Goal: Transaction & Acquisition: Purchase product/service

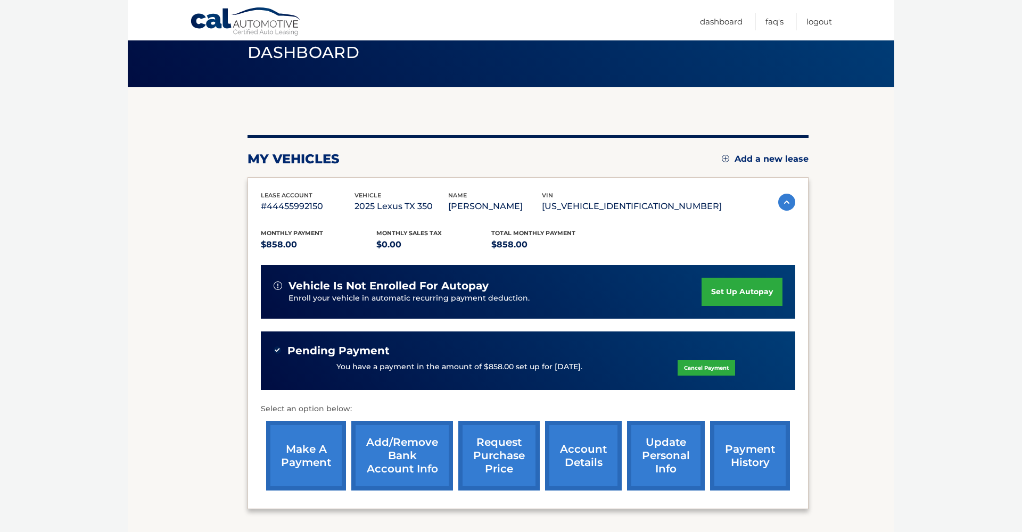
scroll to position [44, 0]
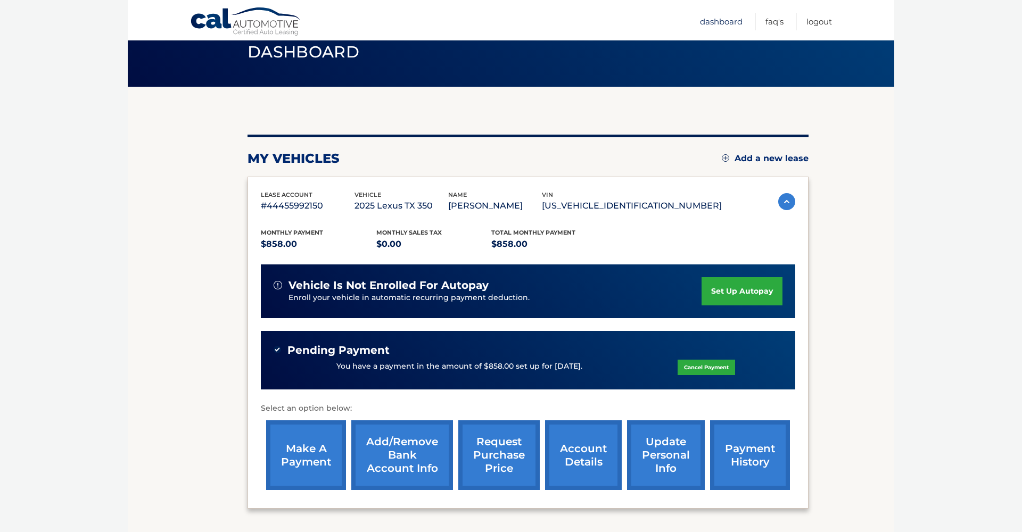
click at [723, 23] on link "Dashboard" at bounding box center [721, 22] width 43 height 18
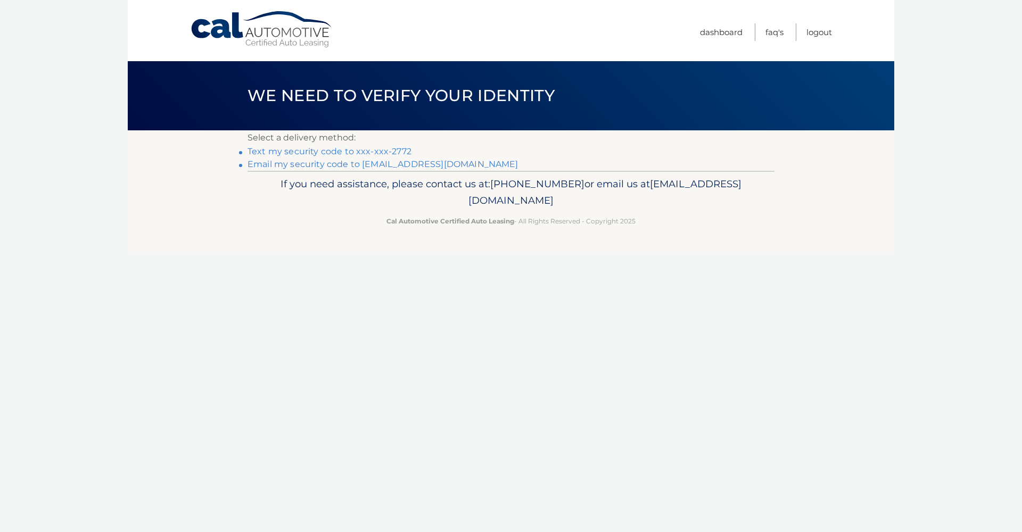
click at [342, 151] on link "Text my security code to xxx-xxx-2772" at bounding box center [329, 151] width 164 height 10
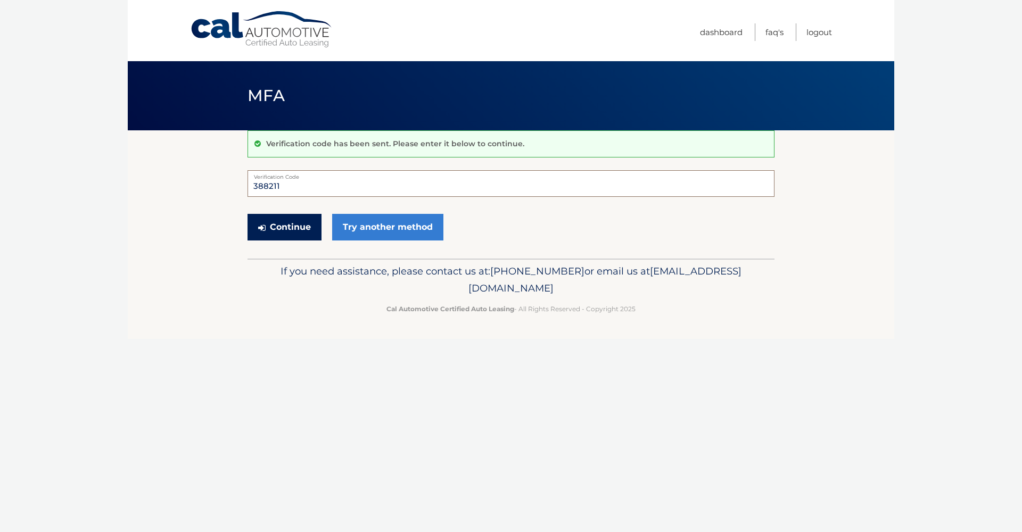
type input "388211"
click at [275, 223] on button "Continue" at bounding box center [284, 227] width 74 height 27
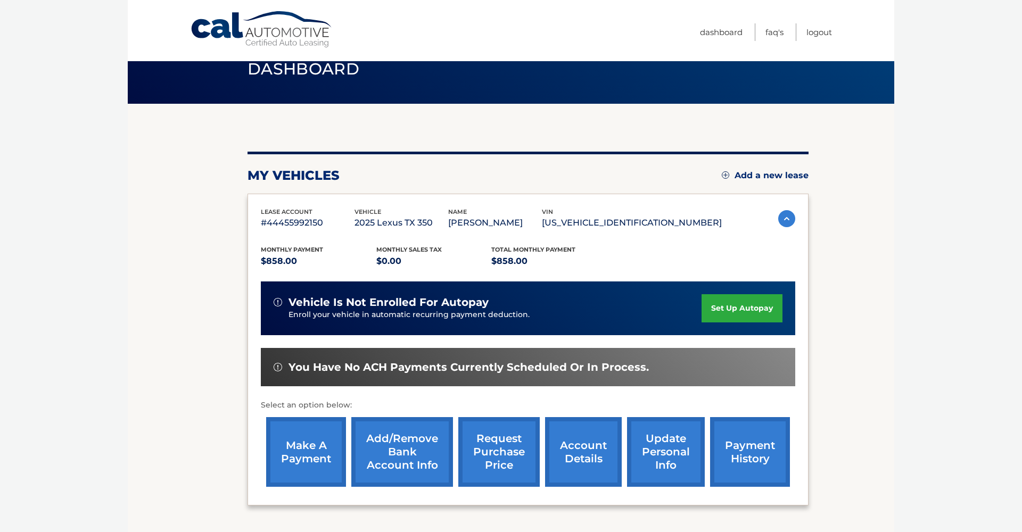
scroll to position [30, 0]
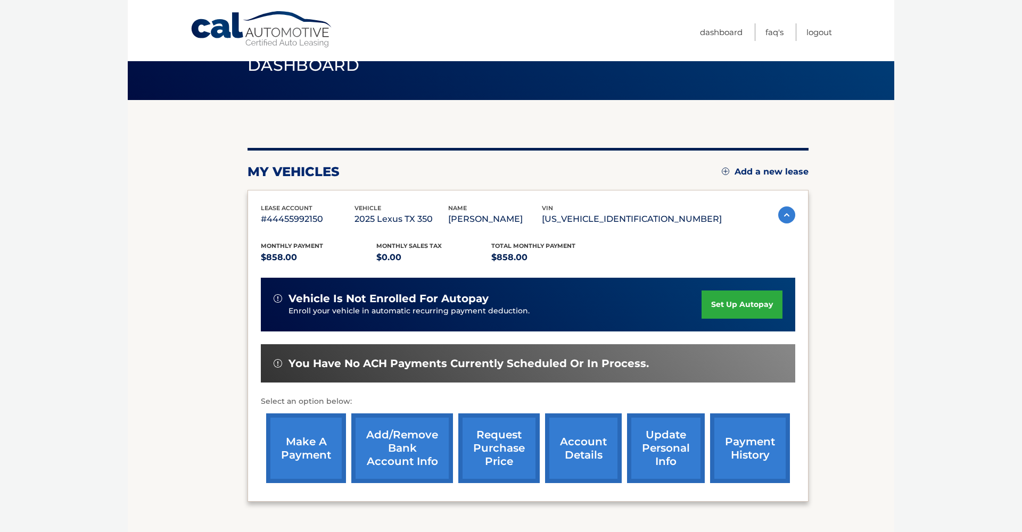
click at [303, 445] on link "make a payment" at bounding box center [306, 448] width 80 height 70
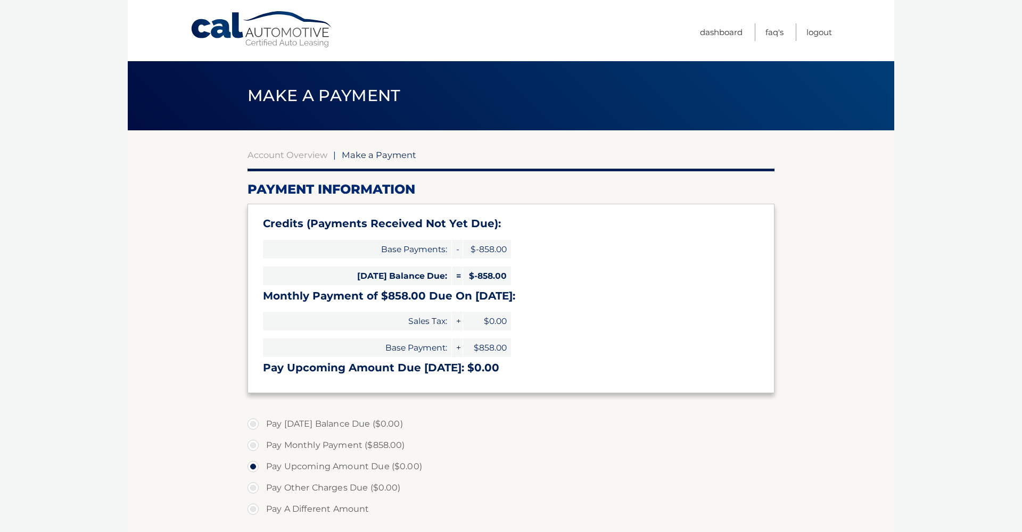
select select "Y2ZkNGUwMzgtNGRkZi00YmJhLWFlYzUtMTEyMDMwODU0OGNi"
click at [714, 31] on link "Dashboard" at bounding box center [721, 32] width 43 height 18
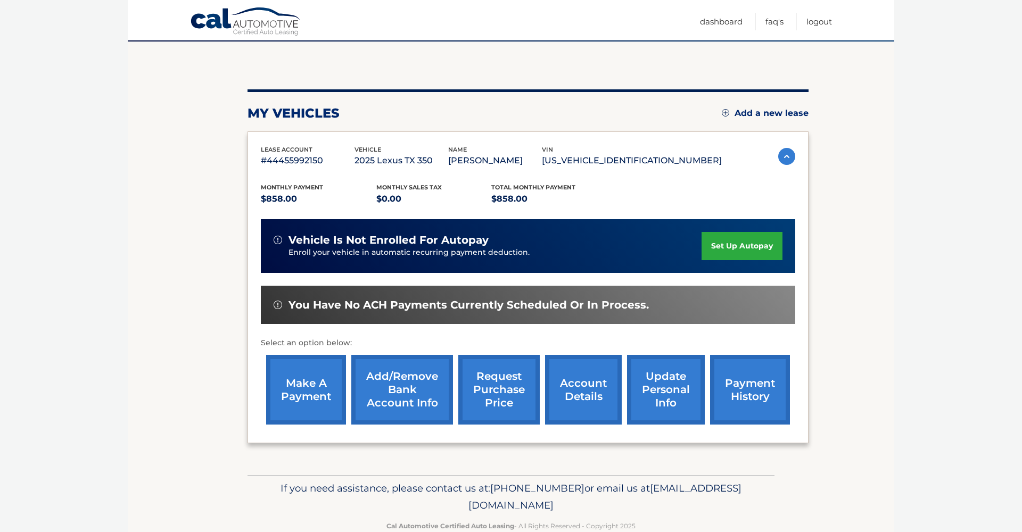
scroll to position [89, 0]
click at [765, 392] on link "payment history" at bounding box center [750, 390] width 80 height 70
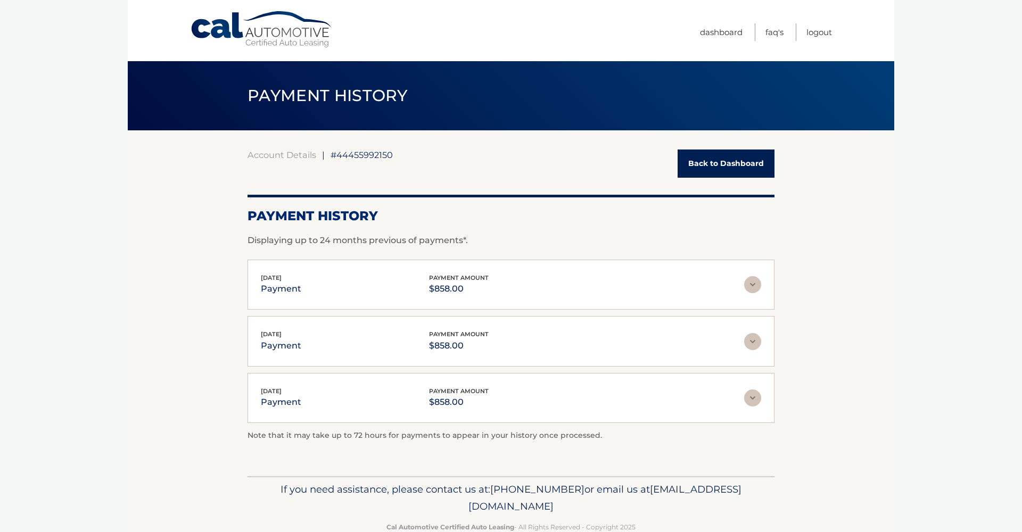
click at [754, 284] on img at bounding box center [752, 284] width 17 height 17
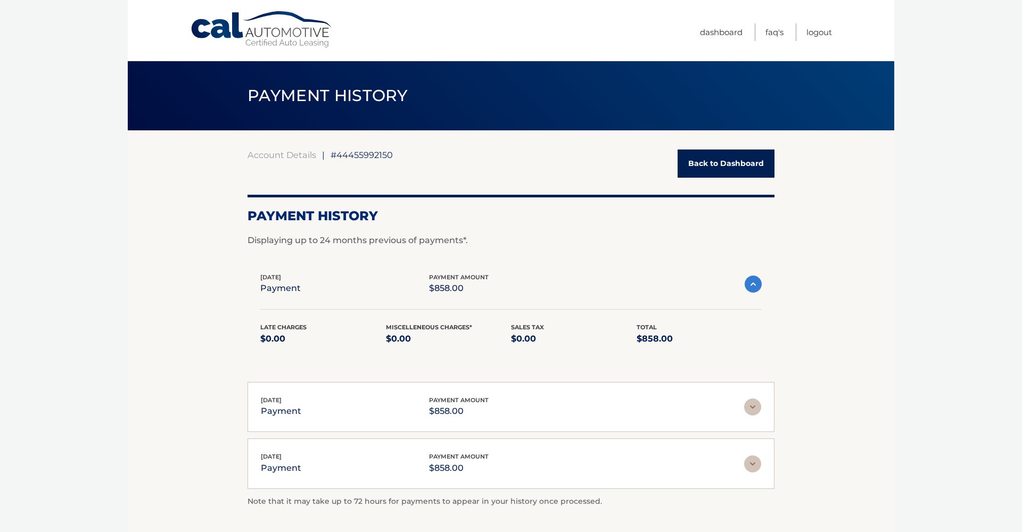
click at [754, 284] on img at bounding box center [752, 284] width 17 height 17
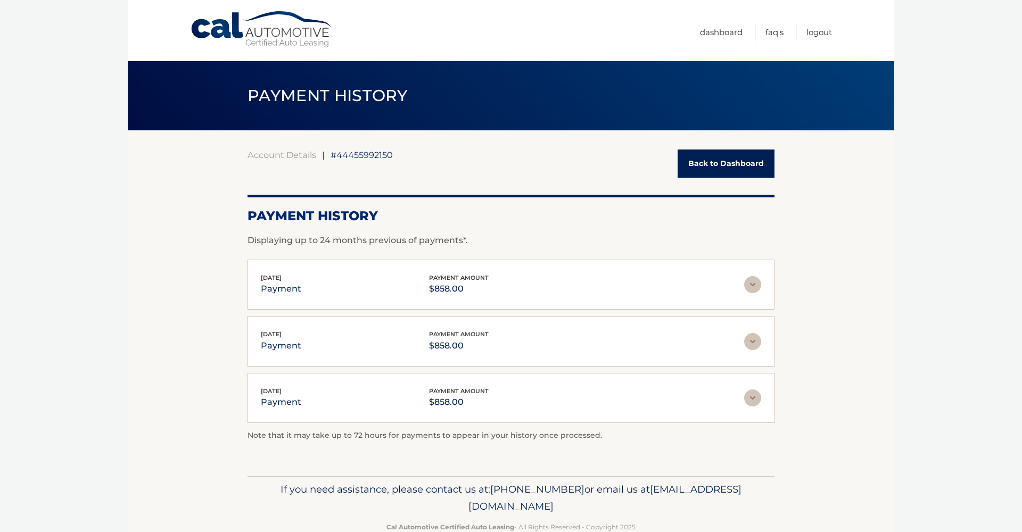
click at [704, 157] on link "Back to Dashboard" at bounding box center [725, 164] width 97 height 28
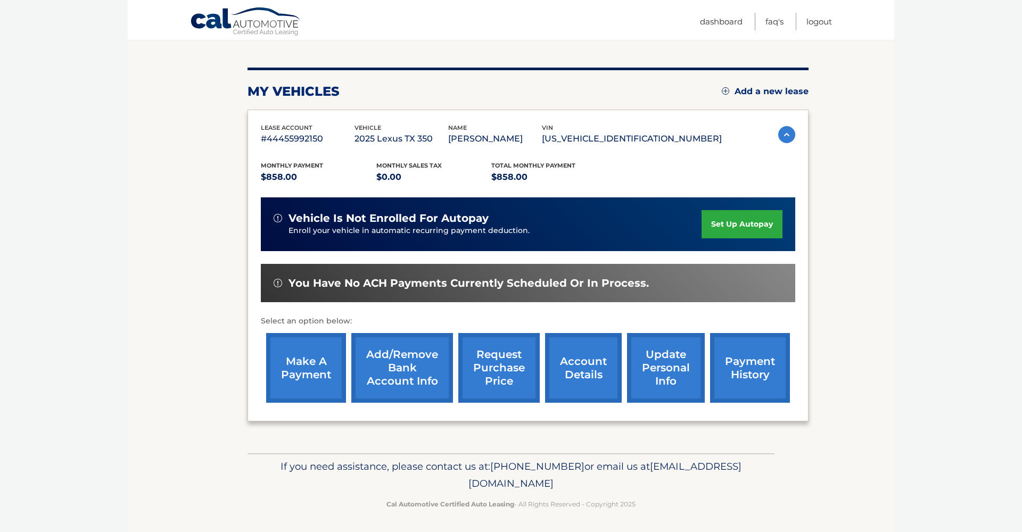
scroll to position [110, 0]
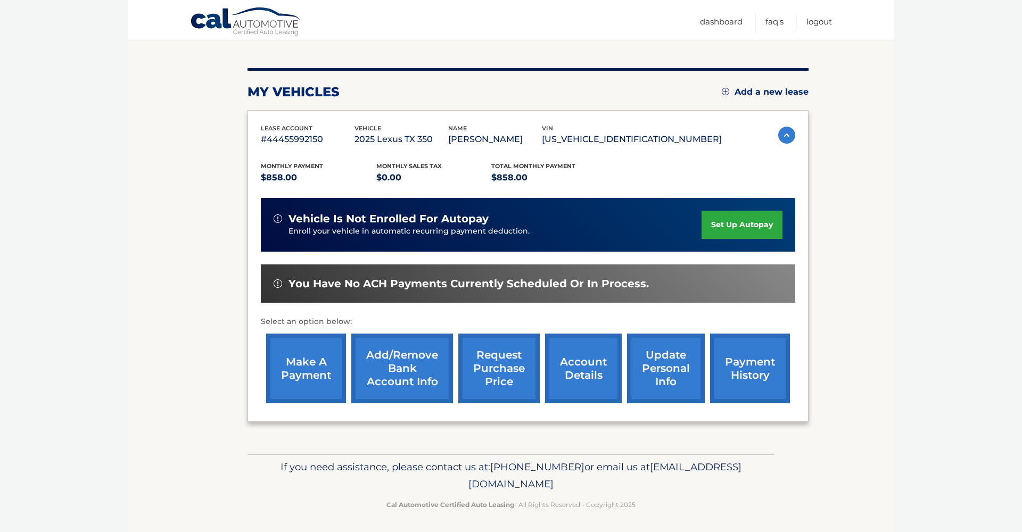
click at [310, 364] on link "make a payment" at bounding box center [306, 369] width 80 height 70
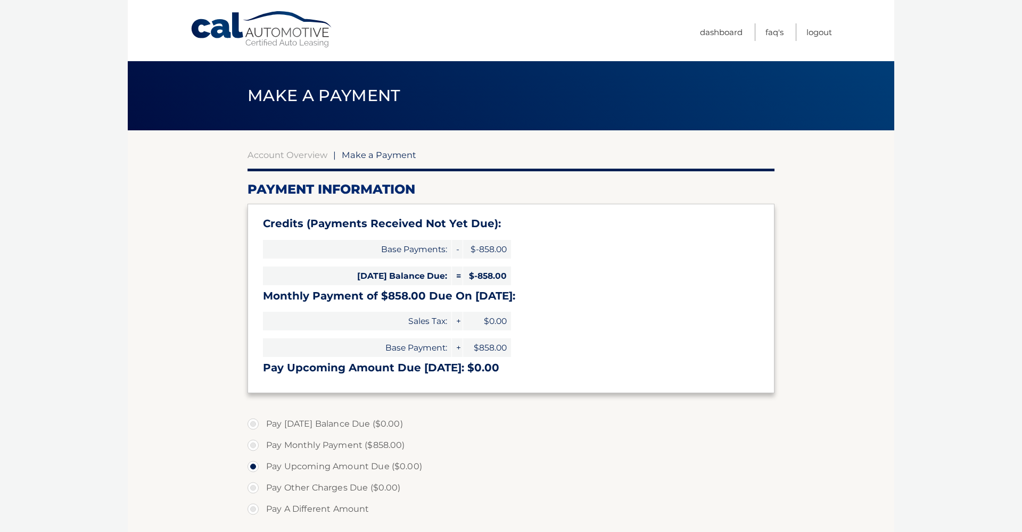
select select "Y2ZkNGUwMzgtNGRkZi00YmJhLWFlYzUtMTEyMDMwODU0OGNi"
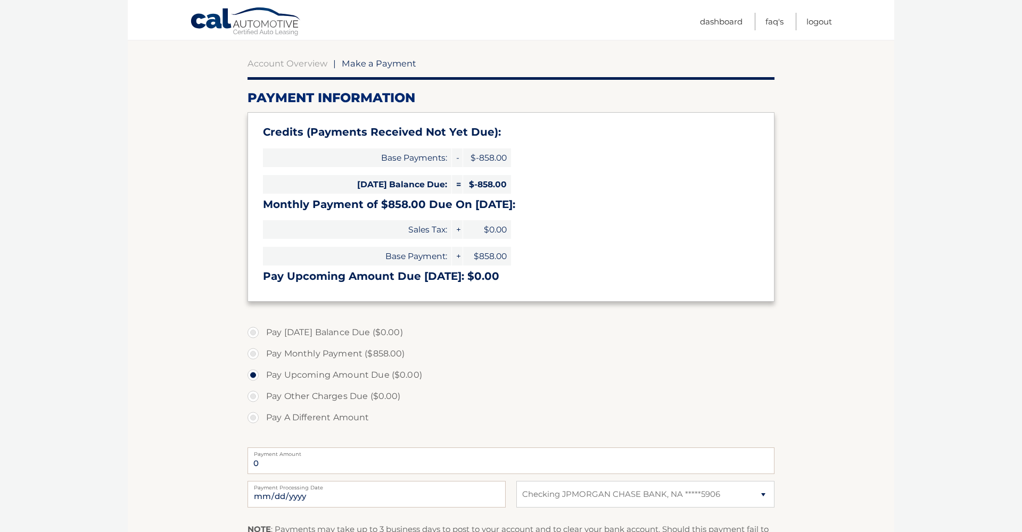
scroll to position [95, 1]
click at [253, 353] on label "Pay Monthly Payment ($858.00)" at bounding box center [510, 353] width 527 height 21
click at [253, 353] on input "Pay Monthly Payment ($858.00)" at bounding box center [257, 351] width 11 height 17
radio input "true"
type input "858.00"
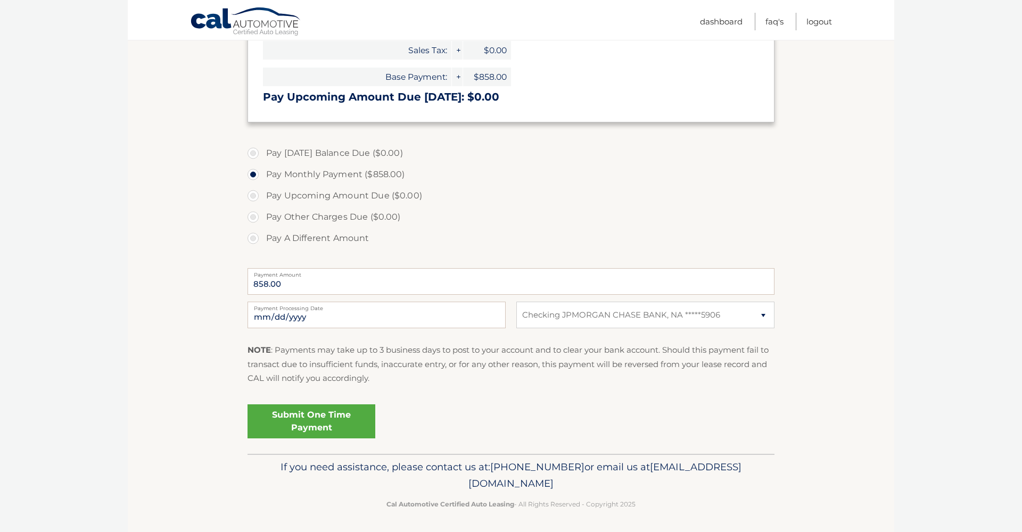
scroll to position [270, 0]
click at [344, 420] on link "Submit One Time Payment" at bounding box center [311, 422] width 128 height 34
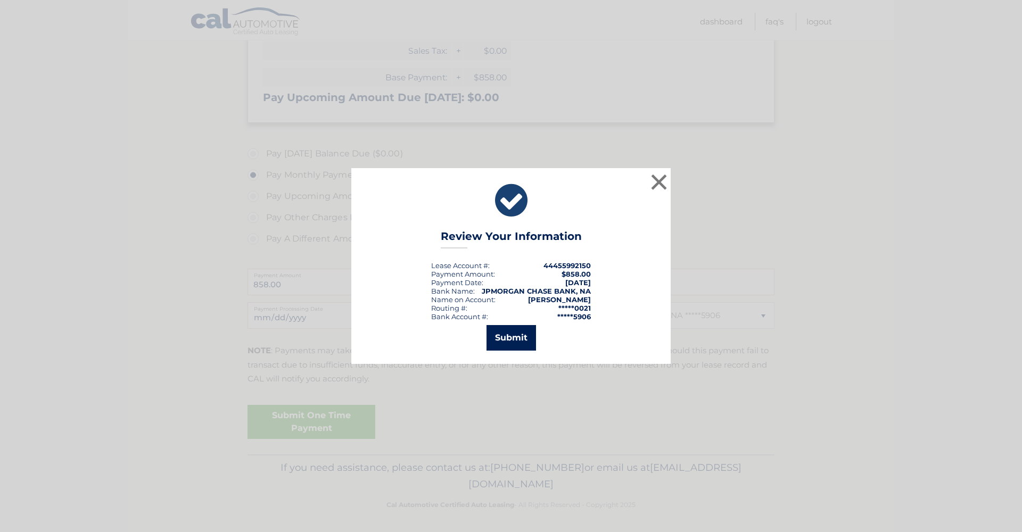
click at [511, 341] on button "Submit" at bounding box center [510, 338] width 49 height 26
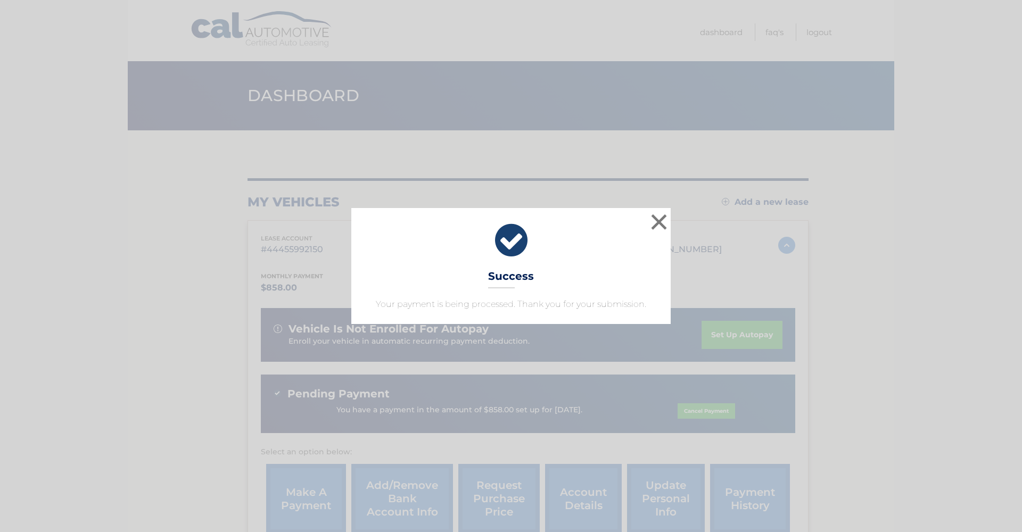
click at [663, 223] on button "×" at bounding box center [658, 221] width 21 height 21
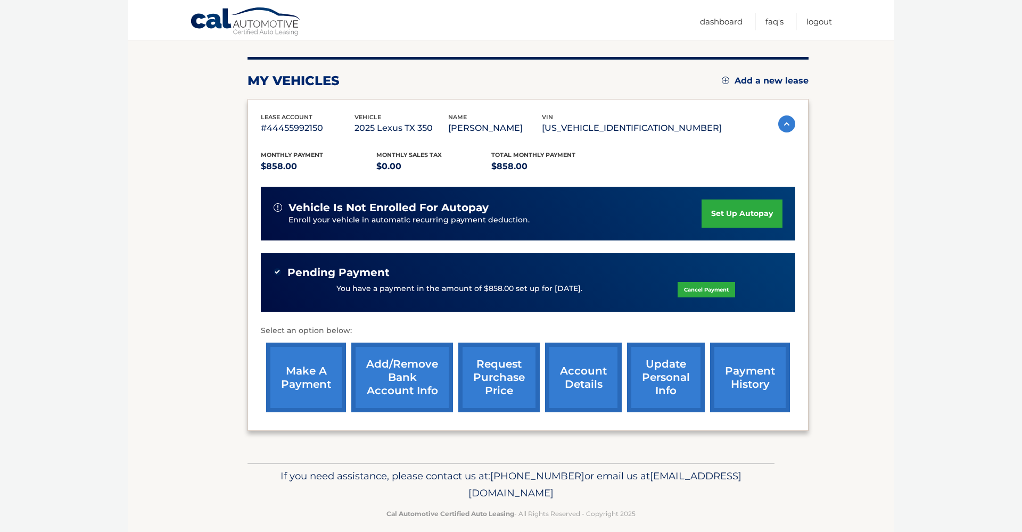
scroll to position [126, 0]
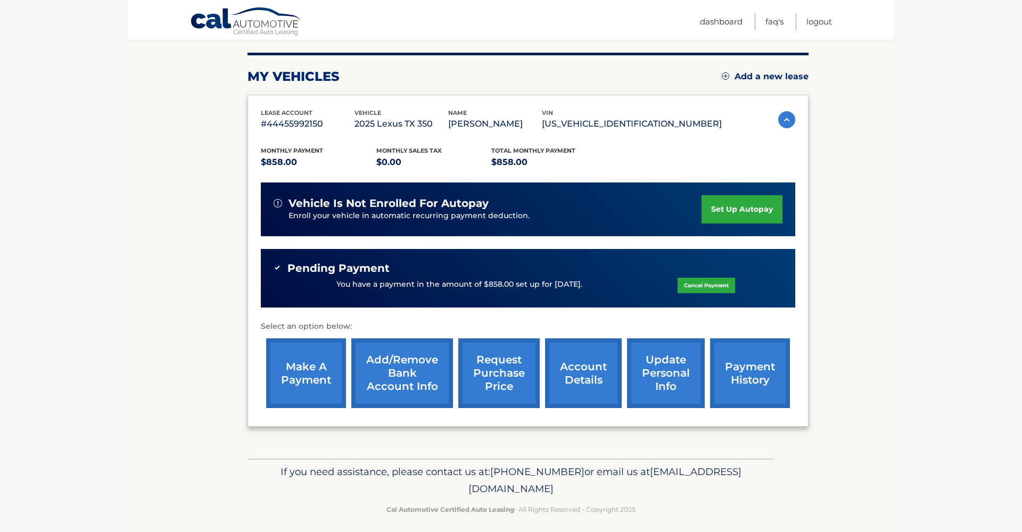
click at [760, 367] on link "payment history" at bounding box center [750, 373] width 80 height 70
